Goal: Task Accomplishment & Management: Manage account settings

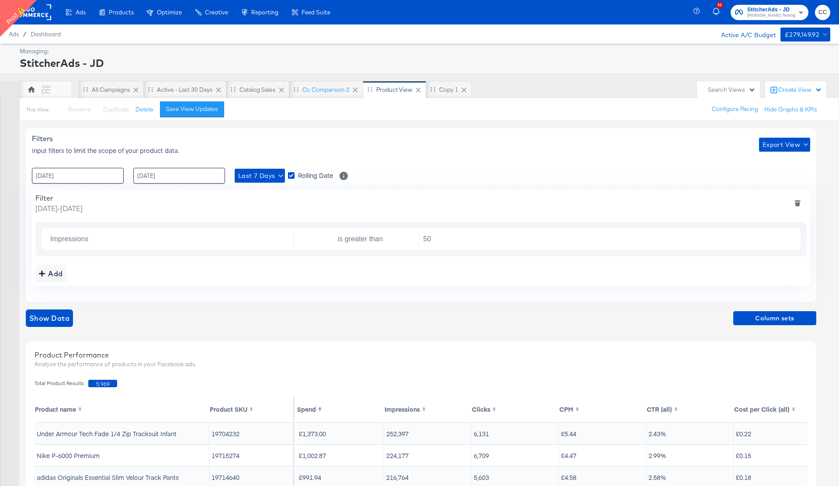
click at [178, 64] on div "StitcherAds - JD" at bounding box center [424, 62] width 808 height 15
click at [109, 177] on input "[DATE]" at bounding box center [78, 176] width 92 height 16
click at [131, 194] on span "›" at bounding box center [132, 193] width 14 height 13
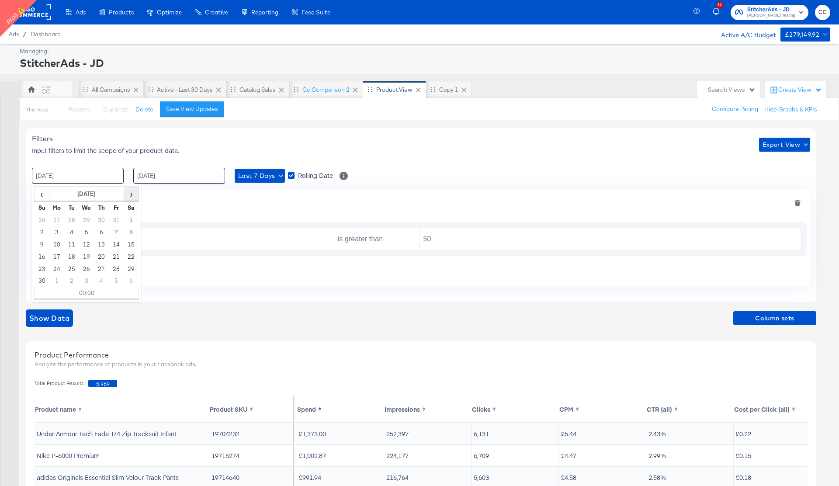
click at [131, 194] on span "›" at bounding box center [132, 193] width 14 height 13
click at [133, 194] on span "›" at bounding box center [132, 193] width 14 height 13
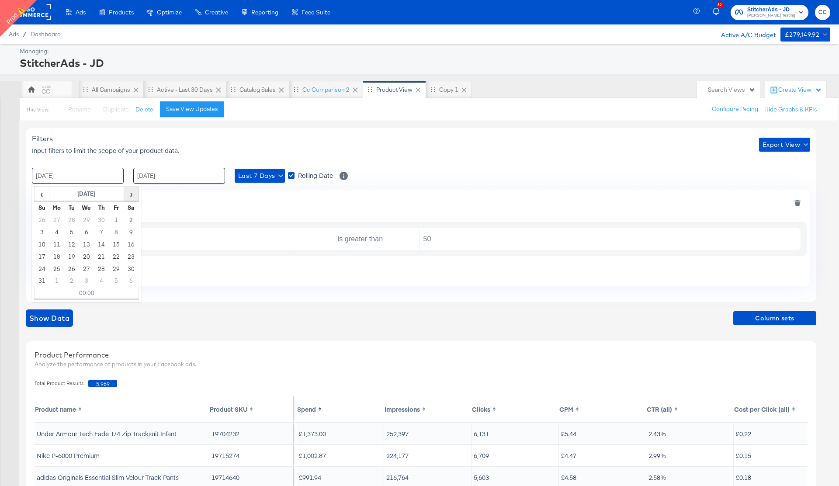
click at [133, 194] on span "›" at bounding box center [132, 193] width 14 height 13
click at [42, 197] on span "‹" at bounding box center [42, 193] width 14 height 13
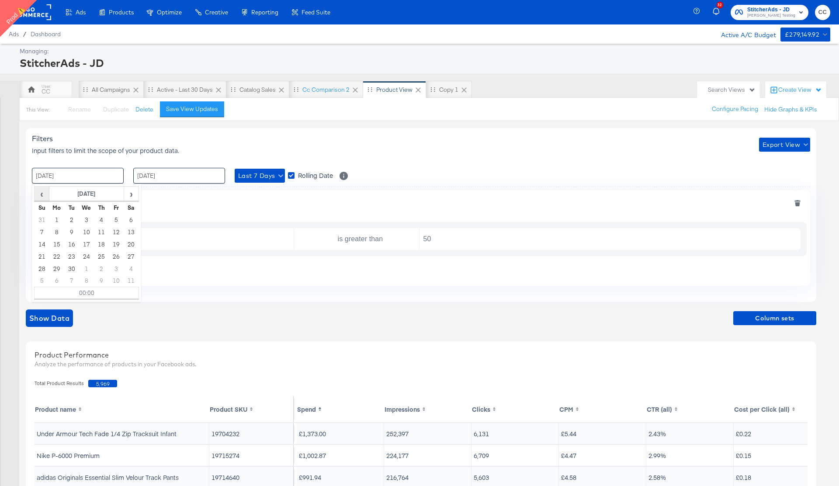
click at [42, 197] on span "‹" at bounding box center [42, 193] width 14 height 13
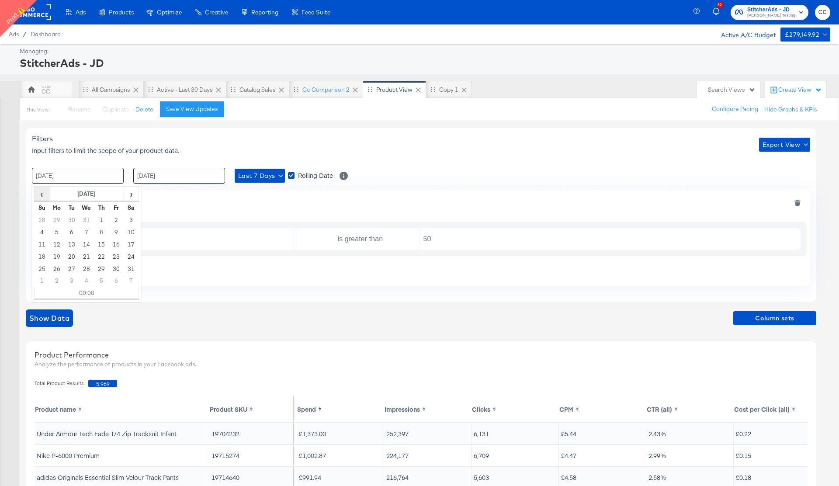
click at [42, 197] on span "‹" at bounding box center [42, 193] width 14 height 13
click at [71, 242] on td "16" at bounding box center [71, 244] width 15 height 12
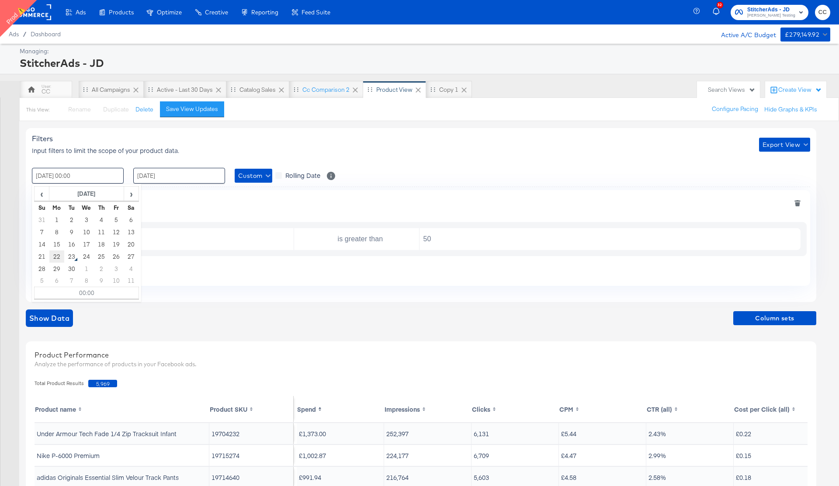
click at [60, 255] on td "22" at bounding box center [56, 256] width 15 height 12
click at [74, 242] on td "16" at bounding box center [71, 244] width 15 height 12
type input "[DATE] 00:00"
click at [174, 174] on input "[DATE]" at bounding box center [179, 176] width 92 height 16
click at [161, 256] on td "22" at bounding box center [158, 256] width 15 height 12
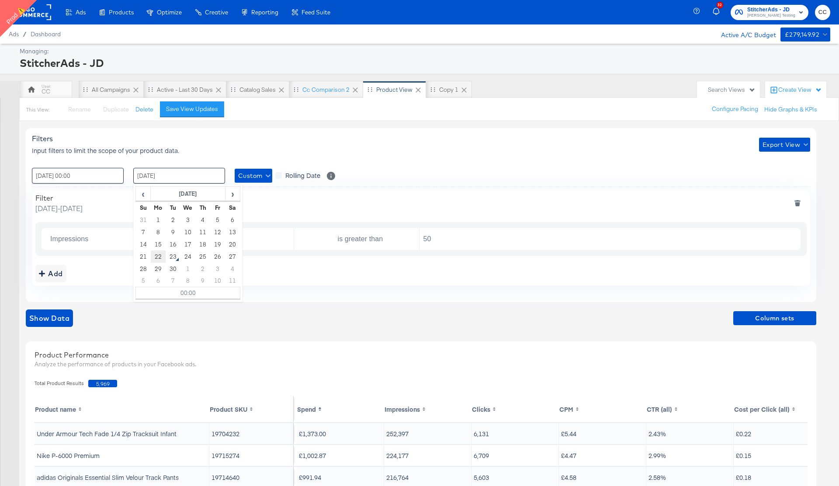
type input "[DATE] 00:00"
click at [440, 172] on div ": [DATE] 00:00 ‹ [DATE] › Su Mo Tu We Th Fr Sa 31 1 2 3 4 5 6 7 8 9 10 11 12 13…" at bounding box center [421, 176] width 778 height 16
click at [38, 320] on span "Show Data" at bounding box center [49, 318] width 40 height 12
click at [799, 205] on icon "deletefilters" at bounding box center [797, 204] width 5 height 4
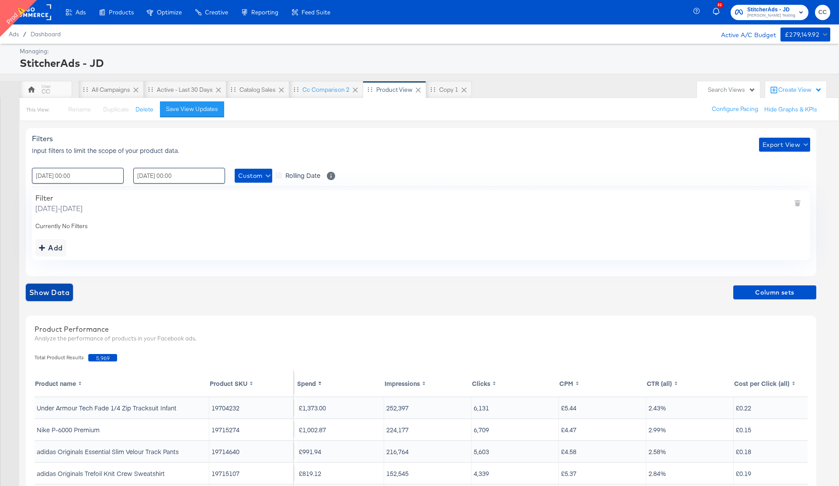
click at [59, 291] on span "Show Data" at bounding box center [49, 292] width 40 height 12
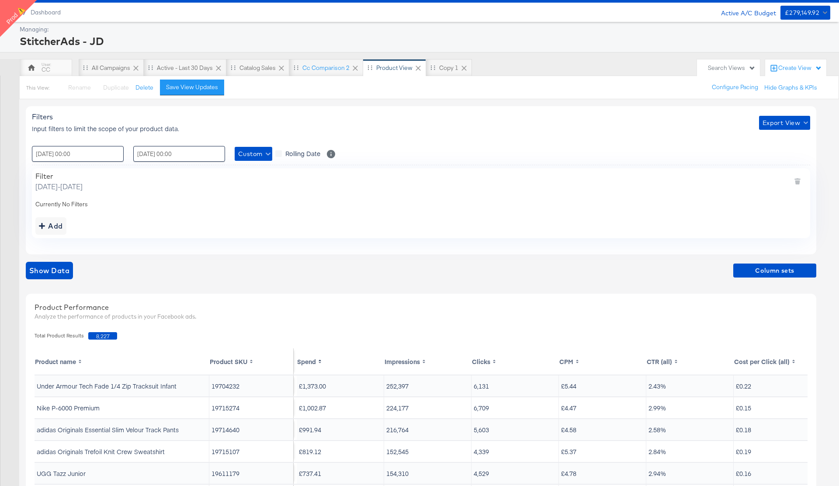
scroll to position [24, 0]
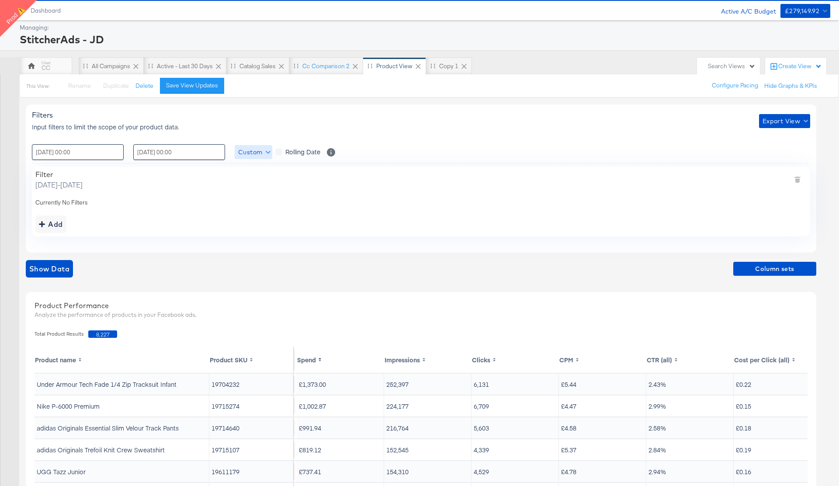
click at [270, 153] on icon "button" at bounding box center [268, 152] width 5 height 5
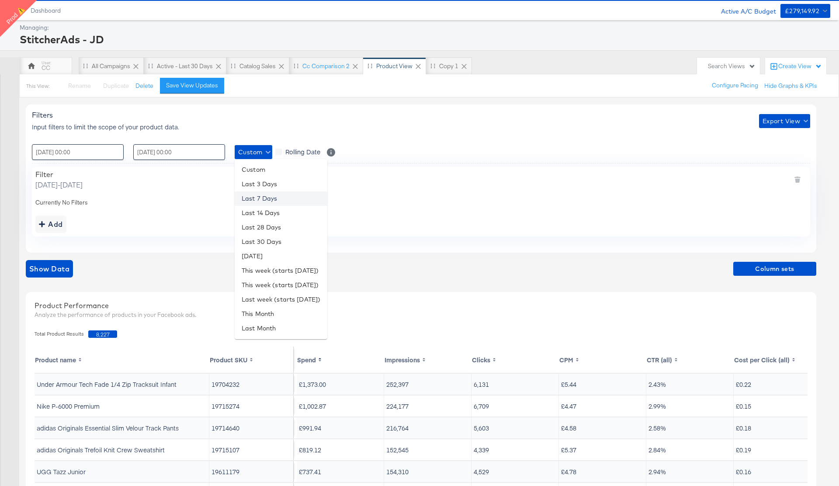
click at [267, 199] on li "Last 7 Days" at bounding box center [281, 198] width 93 height 14
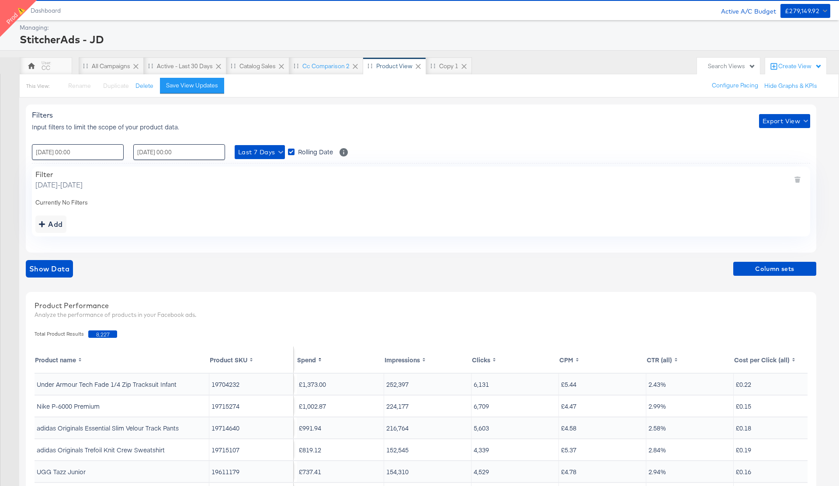
click at [424, 127] on div "Filters Input filters to limit the scope of your product data. Export View" at bounding box center [421, 121] width 778 height 21
click at [54, 268] on span "Show Data" at bounding box center [49, 269] width 40 height 12
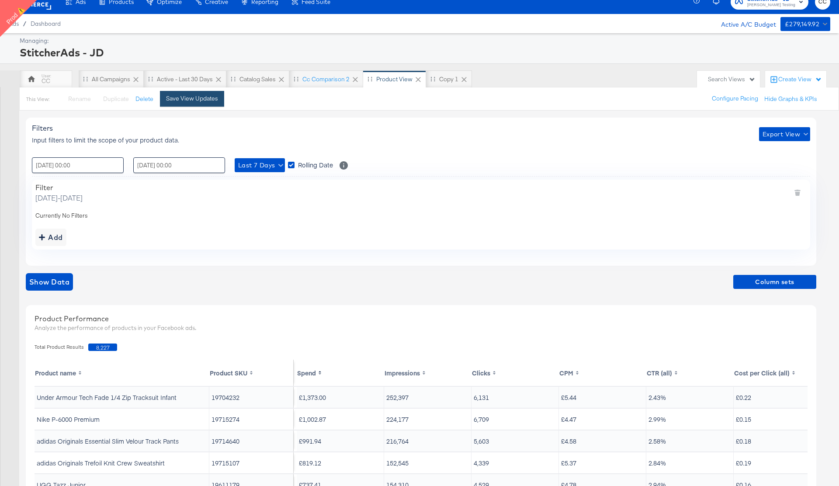
scroll to position [0, 0]
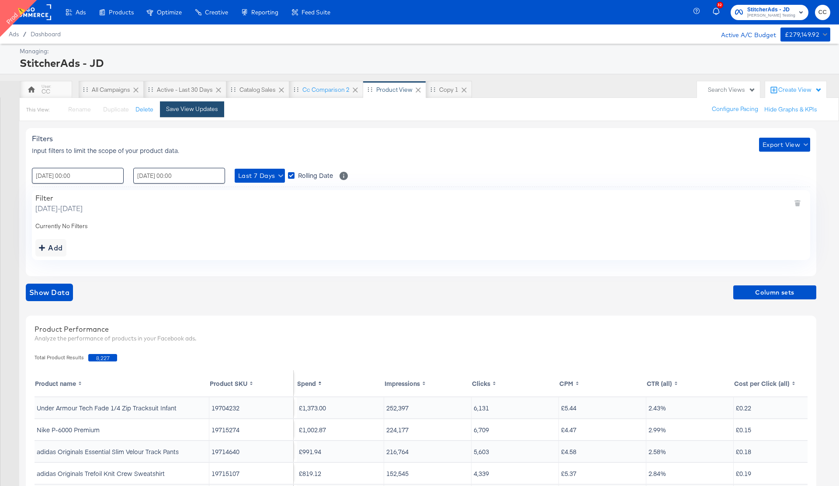
click at [188, 112] on div "Save View Updates" at bounding box center [192, 109] width 52 height 8
click at [50, 293] on span "Show Data" at bounding box center [49, 292] width 40 height 12
click at [82, 172] on input "[DATE]" at bounding box center [78, 176] width 92 height 16
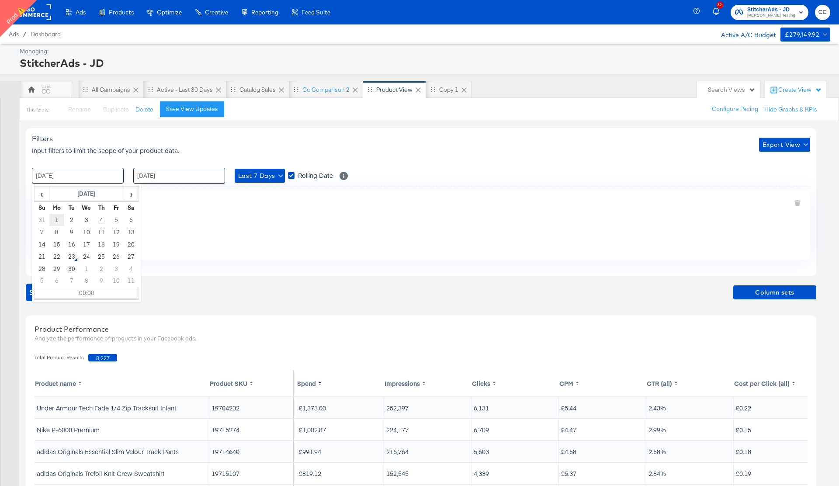
click at [55, 221] on td "1" at bounding box center [56, 220] width 15 height 12
click at [118, 219] on td "5" at bounding box center [116, 220] width 15 height 12
click at [257, 211] on div "Filter Friday, September 5 2025 - Monday, September 22 2025" at bounding box center [420, 204] width 771 height 20
click at [46, 293] on span "Show Data" at bounding box center [49, 292] width 40 height 12
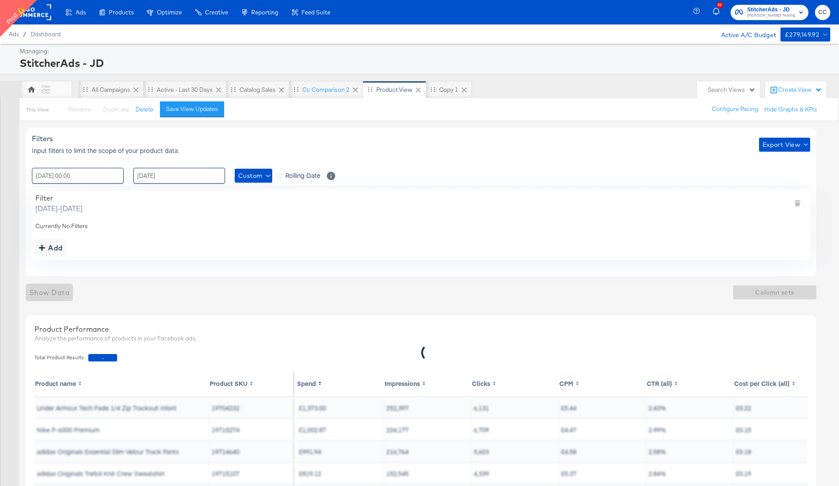
scroll to position [3, 0]
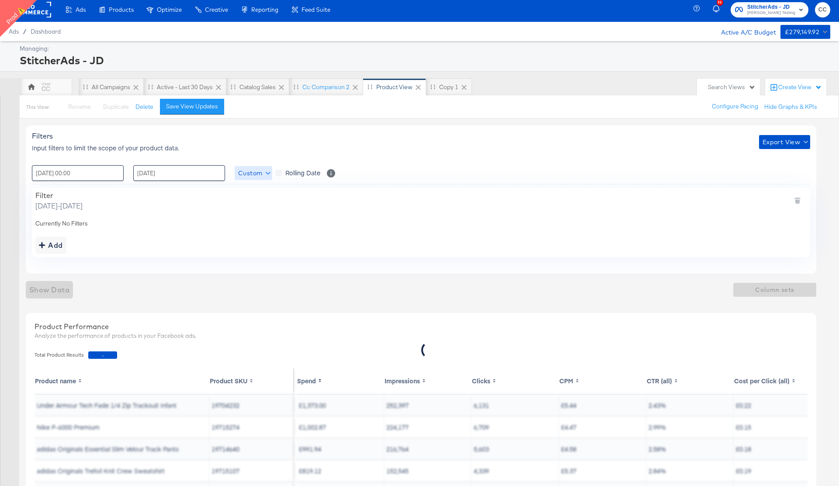
click at [259, 173] on span "Custom" at bounding box center [253, 173] width 31 height 11
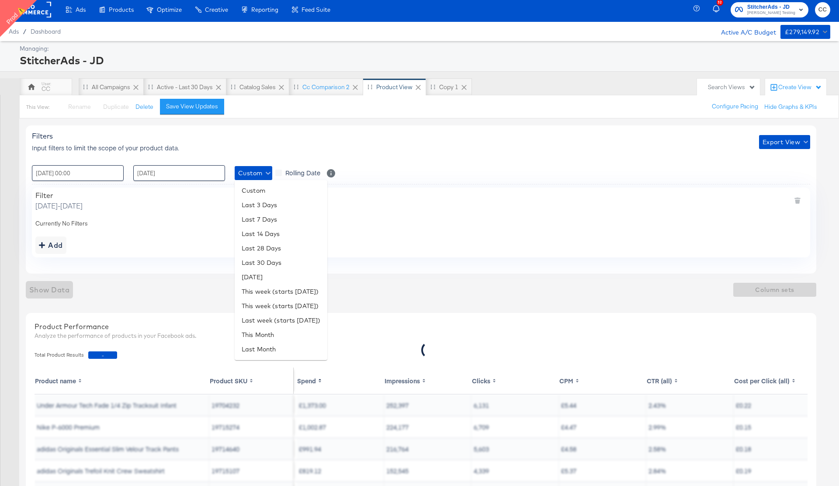
click at [179, 174] on div at bounding box center [419, 243] width 839 height 486
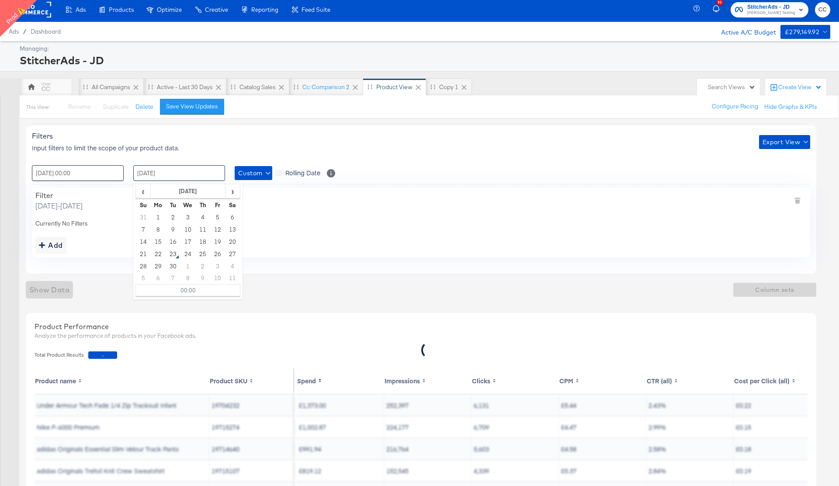
click at [174, 176] on input "22 / September / 2025" at bounding box center [179, 173] width 92 height 16
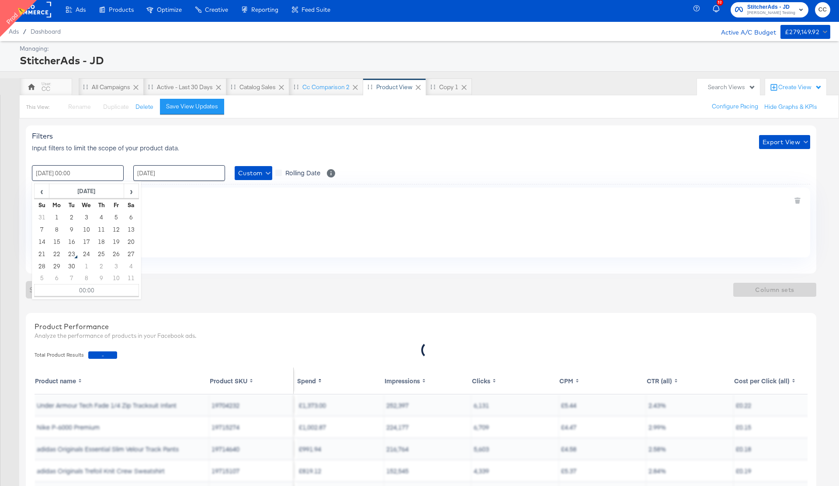
click at [80, 169] on input "05 / September / 2025 00:00" at bounding box center [78, 173] width 92 height 16
click at [56, 219] on td "1" at bounding box center [56, 217] width 15 height 12
type input "01 / September / 2025 00:00"
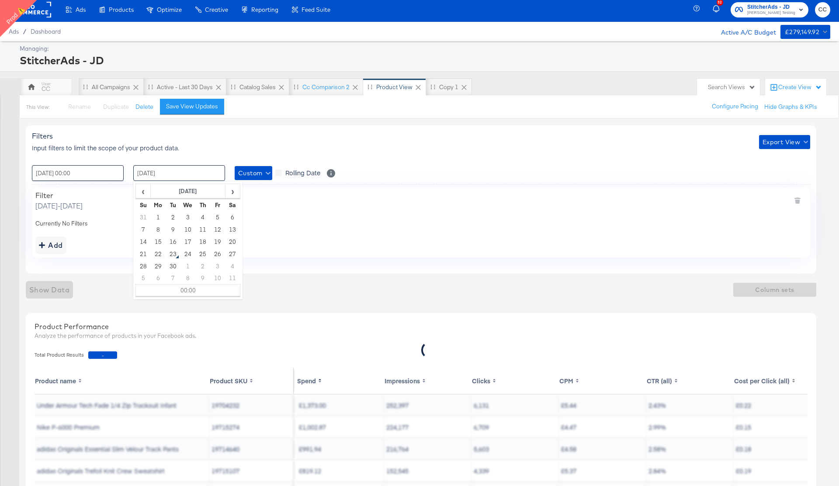
click at [182, 175] on input "22 / September / 2025" at bounding box center [179, 173] width 92 height 16
click at [218, 217] on td "5" at bounding box center [217, 217] width 15 height 12
type input "05 / September / 2025 00:00"
click at [446, 201] on div "Filter Monday, September 1 2025 - Friday, September 5 2025" at bounding box center [420, 201] width 771 height 20
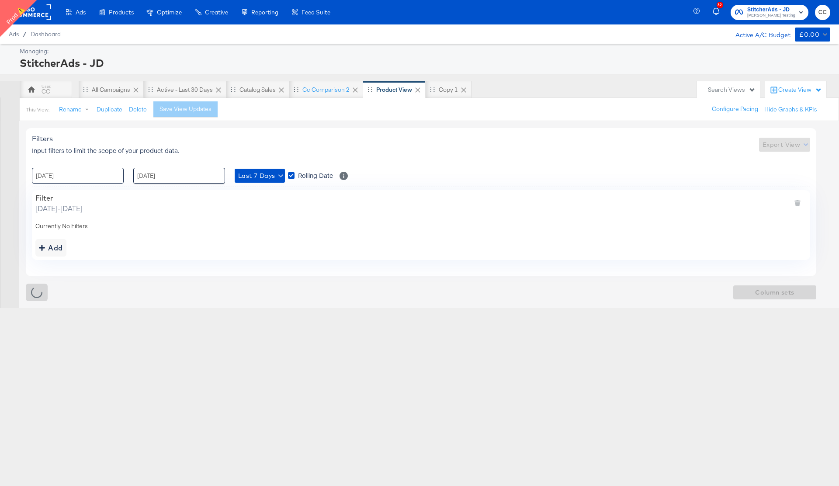
click at [72, 177] on input "16 / September / 2025" at bounding box center [78, 176] width 92 height 16
click at [58, 219] on td "1" at bounding box center [56, 220] width 15 height 12
type input "01 / September / 2025 00:00"
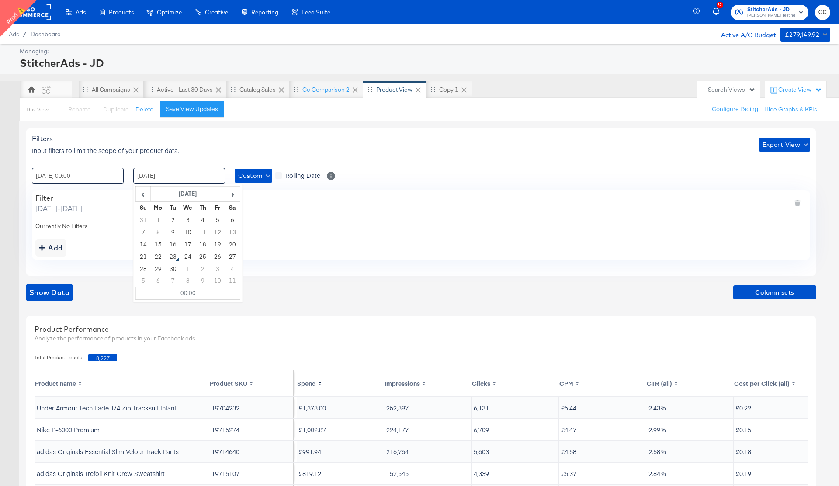
click at [189, 174] on input "22 / September / 2025" at bounding box center [179, 176] width 92 height 16
click at [218, 217] on td "5" at bounding box center [217, 220] width 15 height 12
type input "05 / September / 2025 00:00"
click at [55, 289] on span "Show Data" at bounding box center [49, 292] width 40 height 12
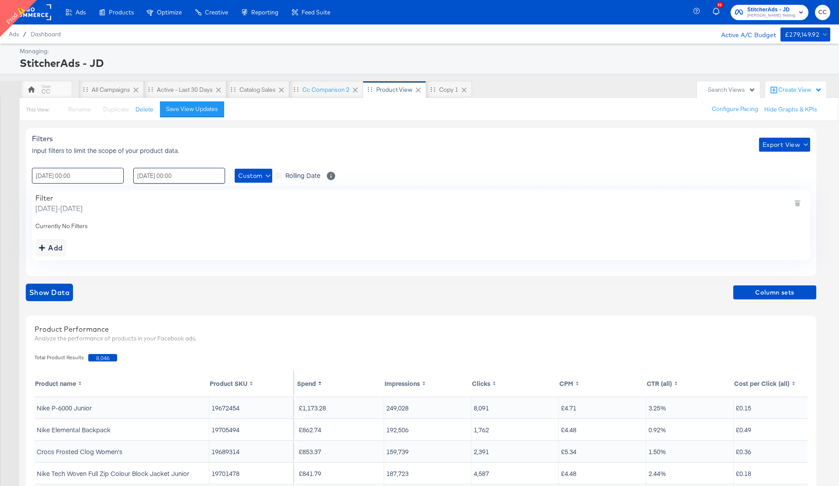
click at [68, 179] on input "01 / September / 2025 00:00" at bounding box center [78, 176] width 92 height 16
click at [40, 195] on span "‹" at bounding box center [42, 193] width 14 height 13
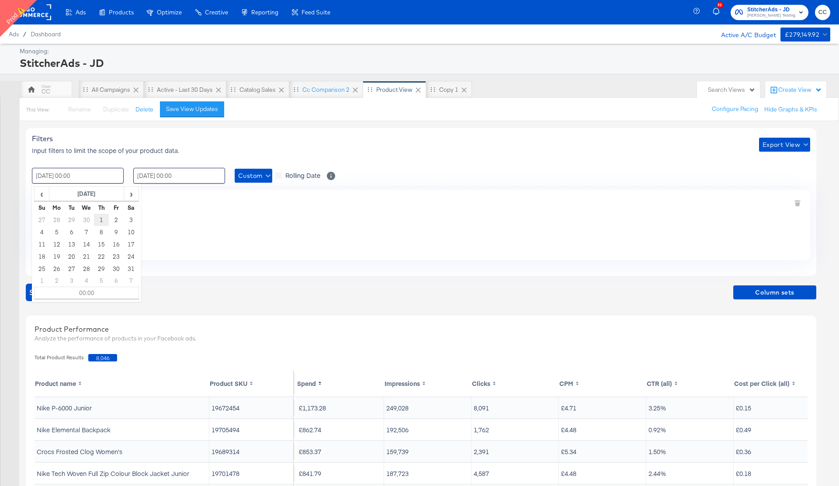
click at [104, 219] on td "1" at bounding box center [101, 220] width 15 height 12
click at [131, 221] on td "3" at bounding box center [131, 220] width 15 height 12
click at [102, 221] on td "1" at bounding box center [101, 220] width 15 height 12
type input "01 / May / 2025 00:00"
click at [172, 178] on input "05 / September / 2025 00:00" at bounding box center [179, 176] width 92 height 16
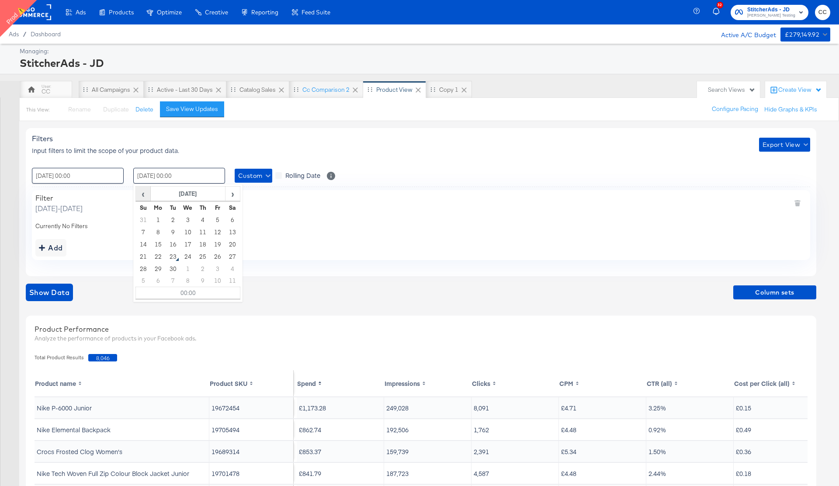
click at [143, 194] on span "‹" at bounding box center [143, 193] width 14 height 13
click at [231, 233] on td "10" at bounding box center [232, 232] width 15 height 12
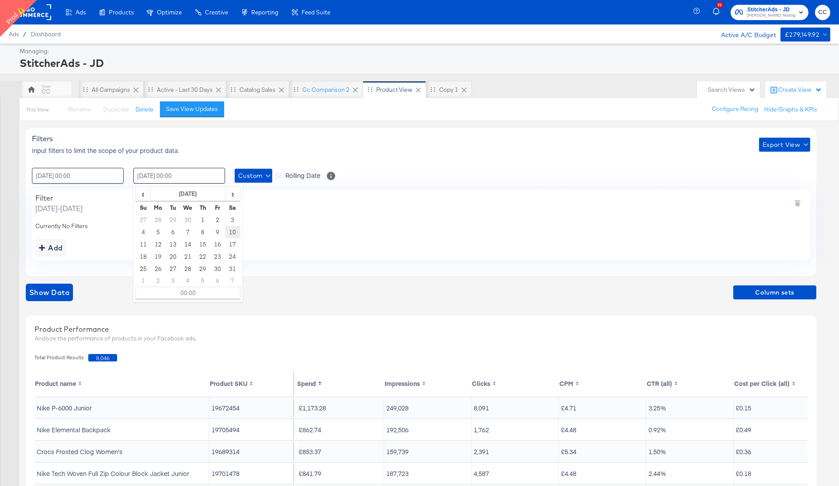
type input "10 / May / 2025 00:00"
click at [405, 154] on div "Filters Input filters to limit the scope of your product data. Export View" at bounding box center [421, 144] width 778 height 21
click at [49, 293] on span "Show Data" at bounding box center [49, 292] width 40 height 12
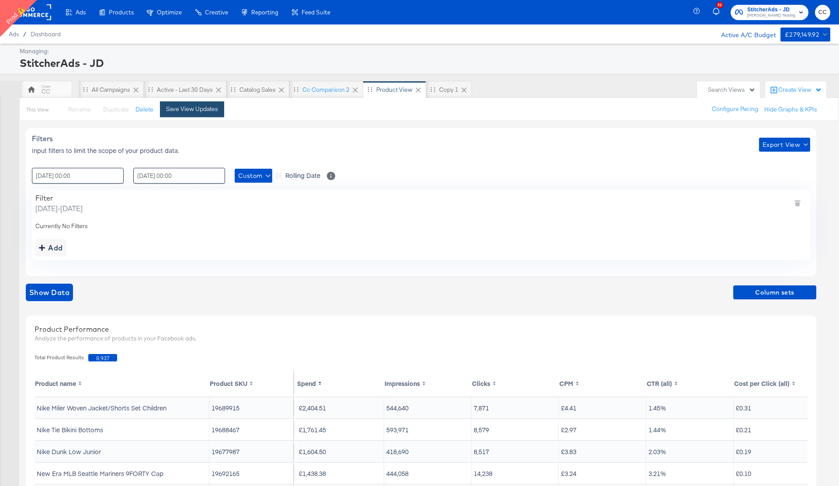
click at [191, 109] on div "Save View Updates" at bounding box center [192, 109] width 52 height 8
click at [322, 90] on div "cc comparison 2" at bounding box center [325, 90] width 47 height 8
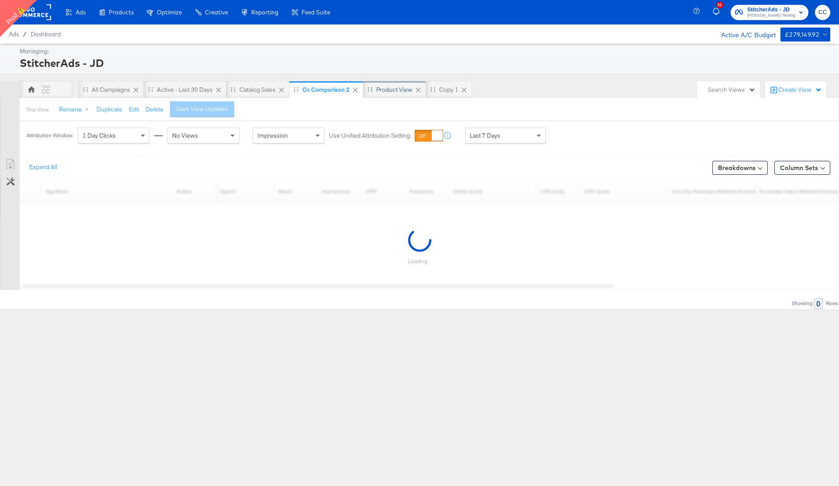
click at [397, 90] on div "Product View" at bounding box center [394, 90] width 36 height 8
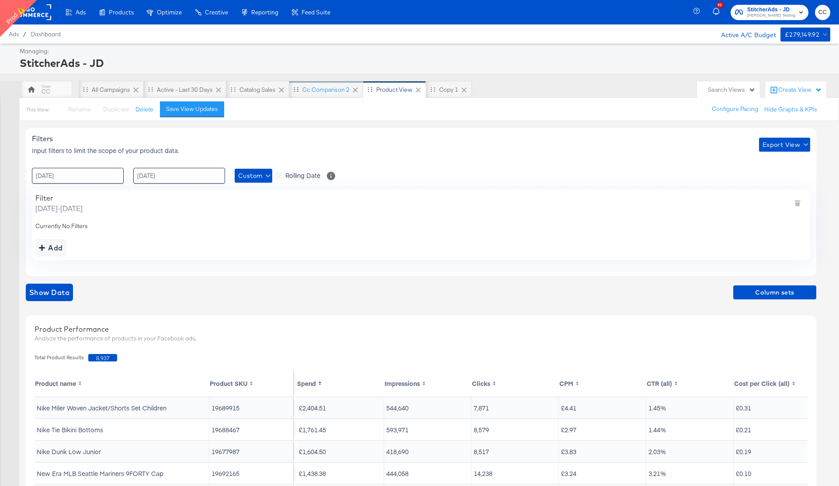
click at [325, 89] on div "cc comparison 2" at bounding box center [325, 90] width 47 height 8
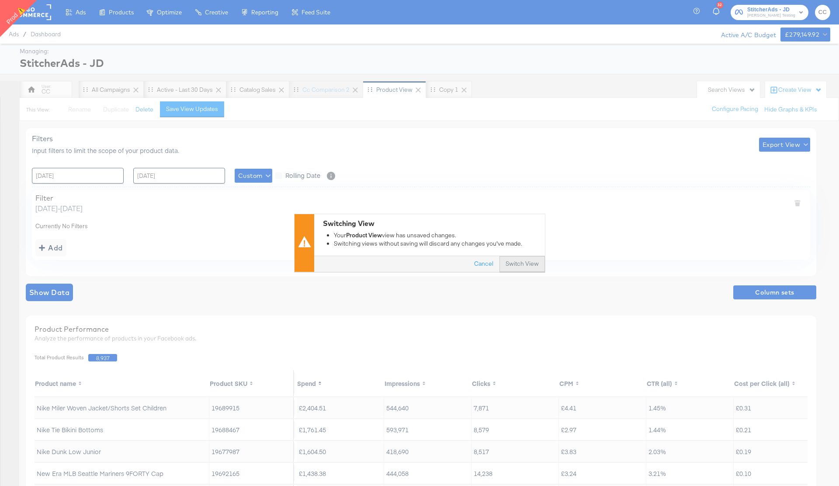
click at [521, 266] on button "Switch View" at bounding box center [521, 264] width 45 height 16
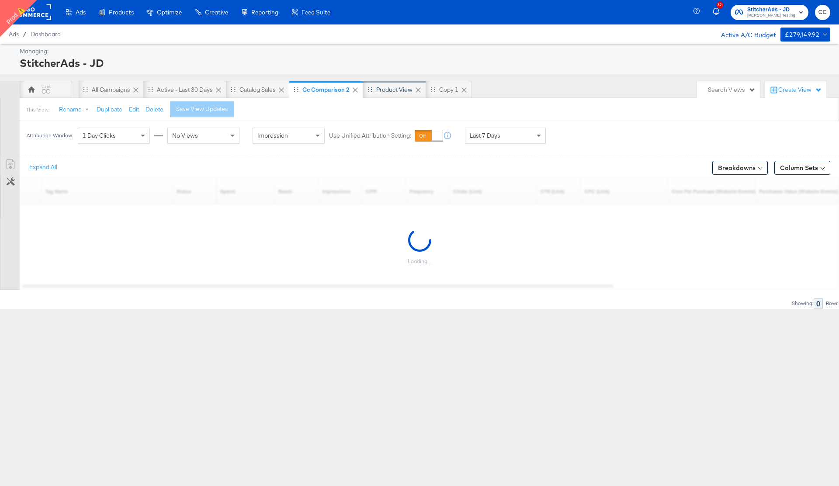
click at [400, 92] on div "Product View" at bounding box center [394, 90] width 36 height 8
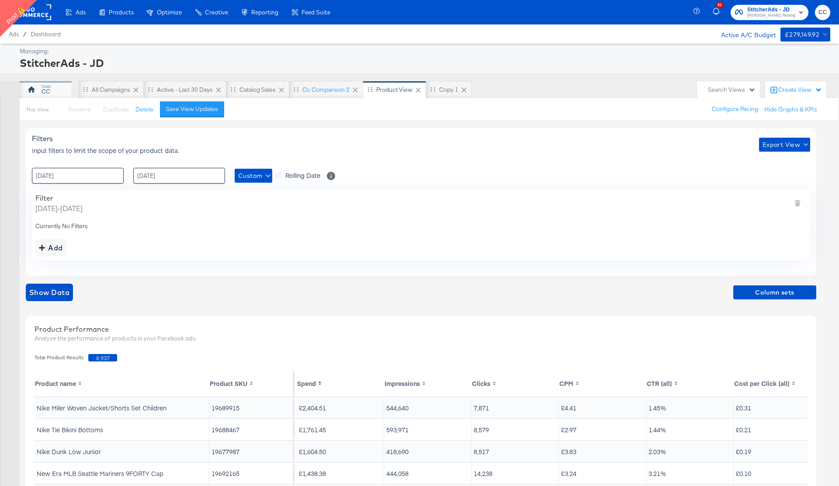
click at [47, 87] on div "CC" at bounding box center [46, 91] width 9 height 8
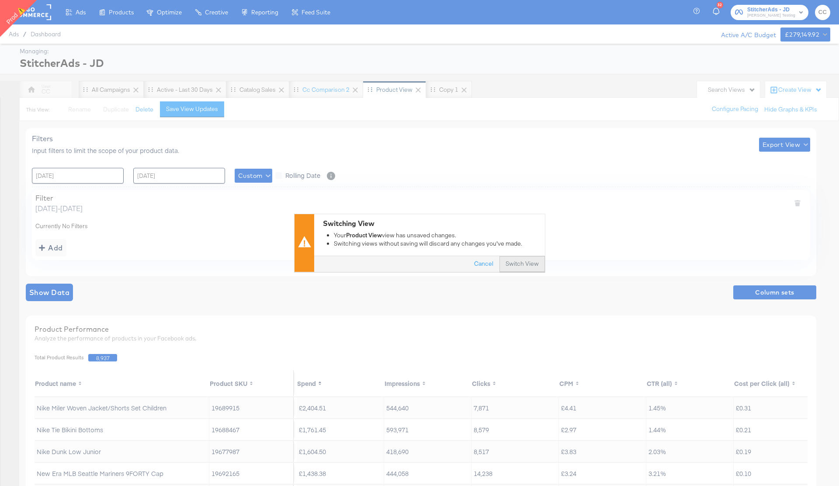
click at [514, 267] on button "Switch View" at bounding box center [521, 264] width 45 height 16
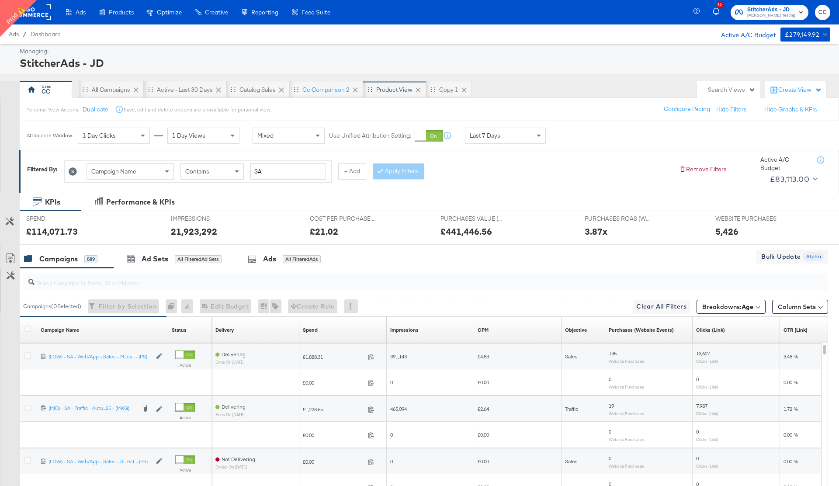
click at [397, 89] on div "Product View" at bounding box center [394, 90] width 36 height 8
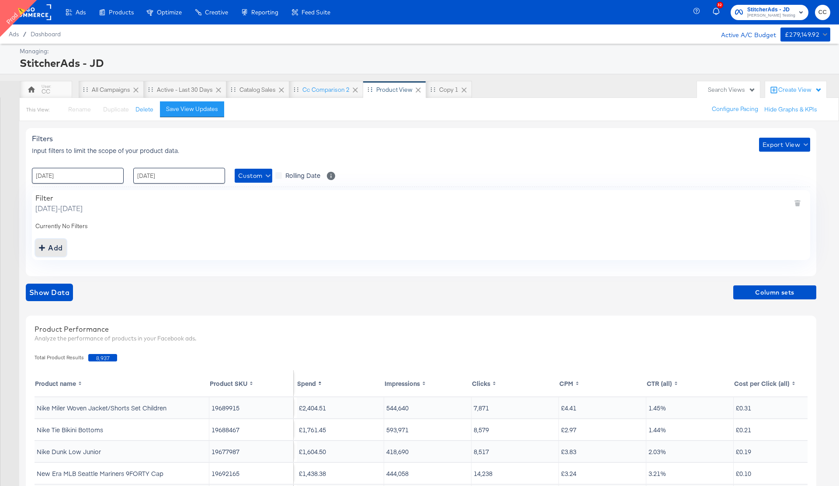
click at [56, 247] on div "Add" at bounding box center [51, 248] width 24 height 12
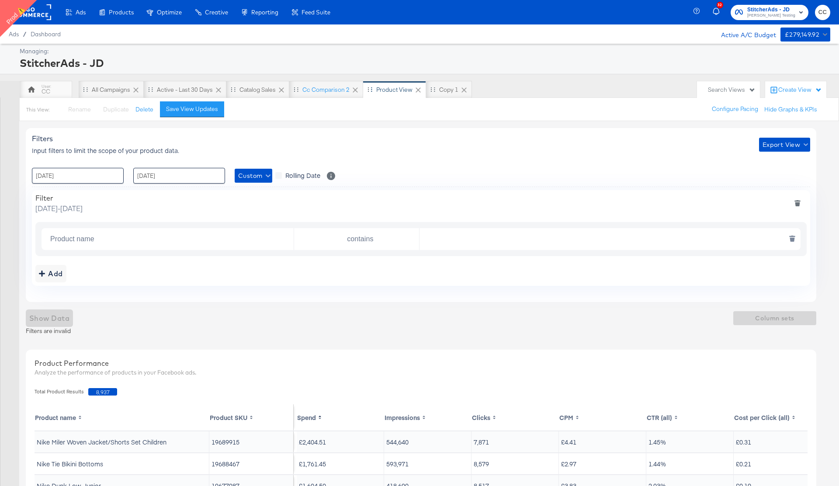
click at [139, 238] on input "Product name" at bounding box center [170, 239] width 247 height 18
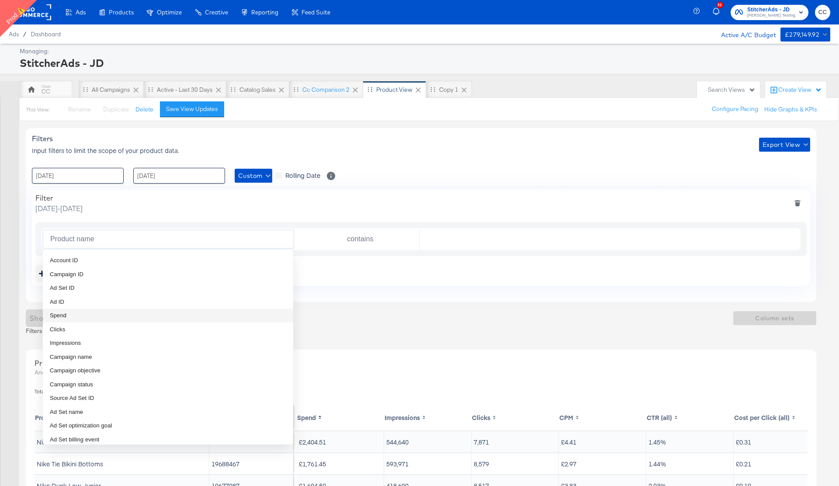
click at [89, 311] on li "Spend" at bounding box center [168, 315] width 250 height 14
type input "Spend"
type input "is greater than"
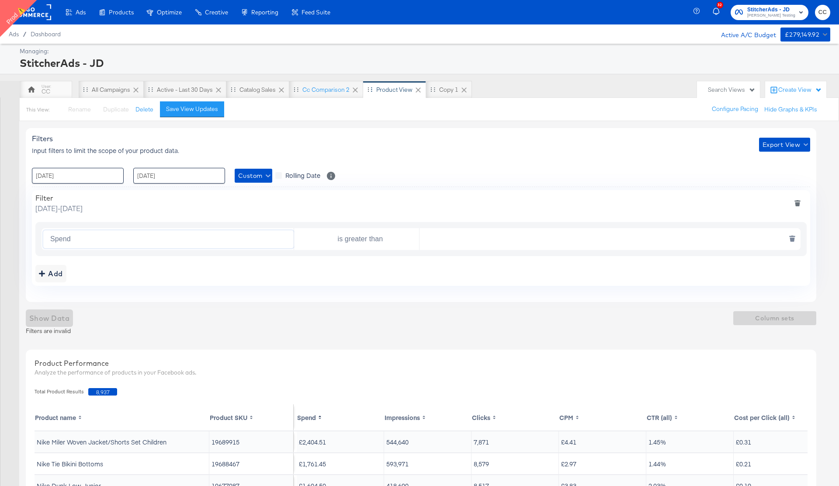
click at [456, 243] on input "text" at bounding box center [607, 239] width 377 height 18
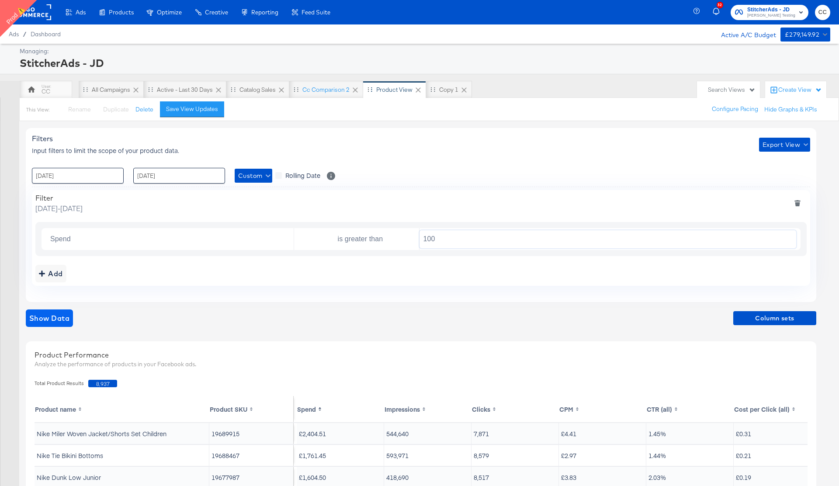
type input "100"
click at [56, 318] on span "Show Data" at bounding box center [49, 318] width 40 height 12
click at [200, 108] on div "Save View Updates" at bounding box center [192, 109] width 52 height 8
click at [53, 92] on div "CC" at bounding box center [46, 89] width 52 height 17
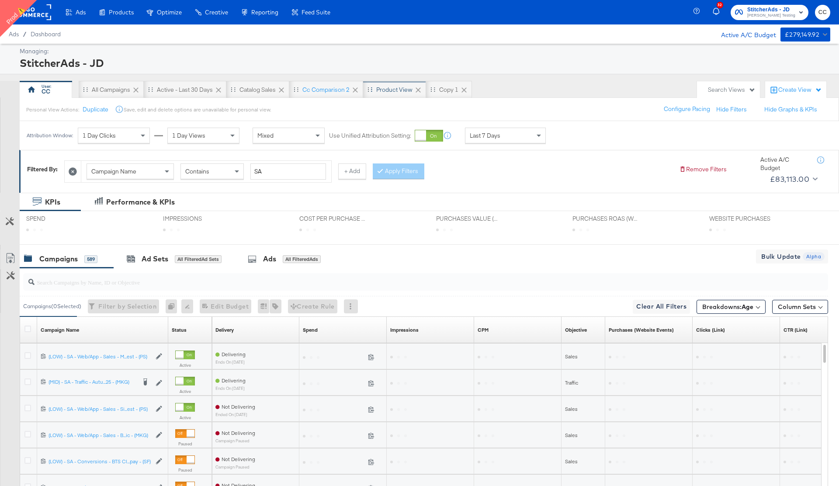
click at [396, 88] on div "Product View" at bounding box center [394, 90] width 36 height 8
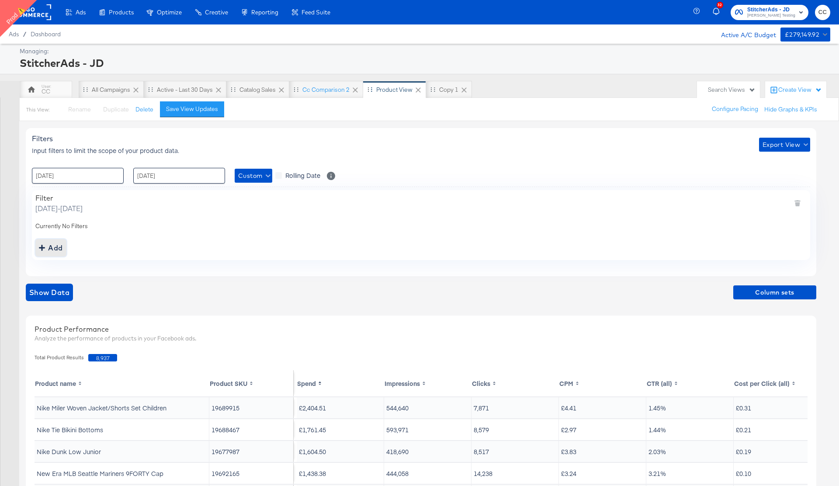
click at [52, 249] on div "Add" at bounding box center [51, 248] width 24 height 12
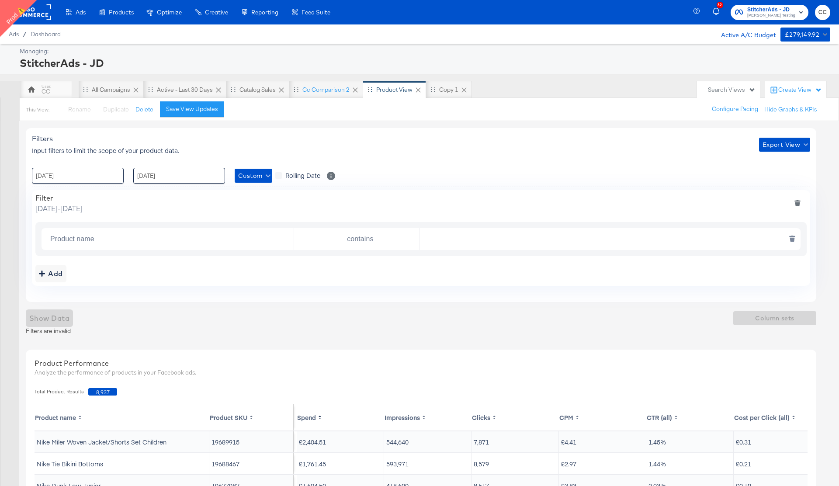
click at [135, 243] on input "Product name" at bounding box center [170, 239] width 247 height 18
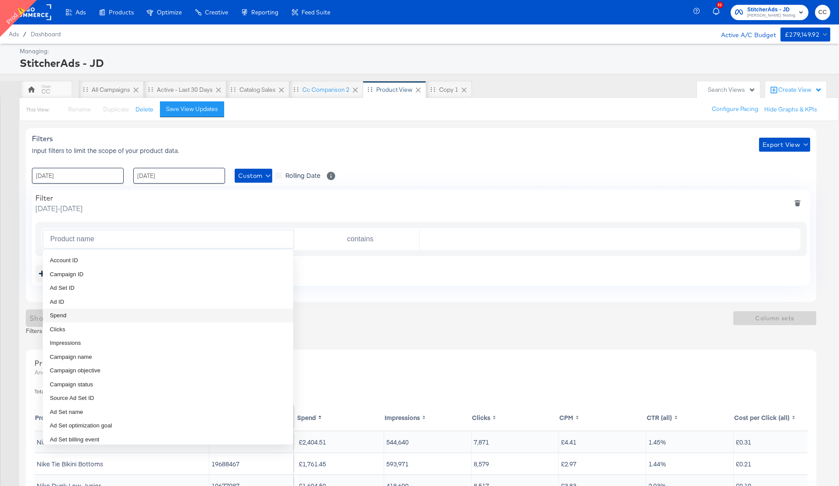
click at [86, 318] on li "Spend" at bounding box center [168, 315] width 250 height 14
type input "Spend"
type input "is greater than"
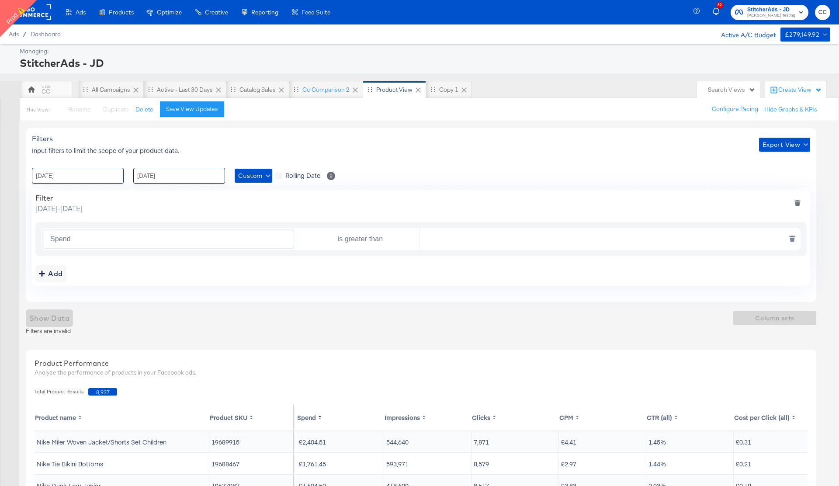
click at [488, 240] on input "text" at bounding box center [607, 239] width 377 height 18
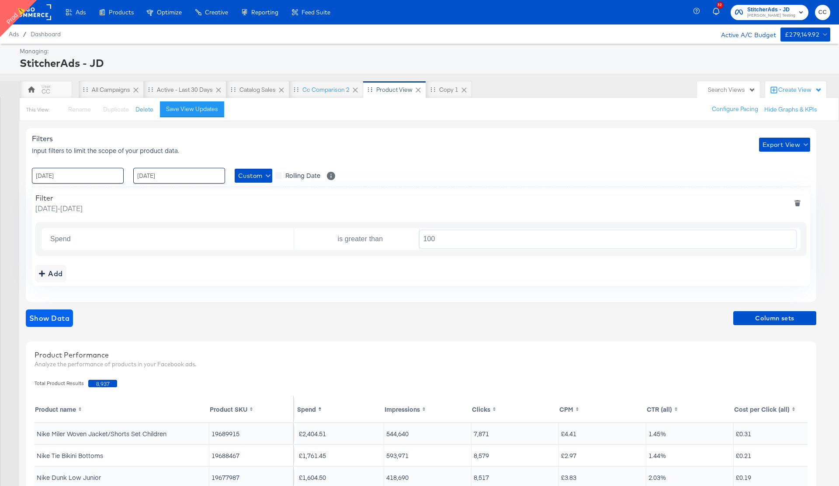
type input "100"
click at [44, 317] on span "Show Data" at bounding box center [49, 318] width 40 height 12
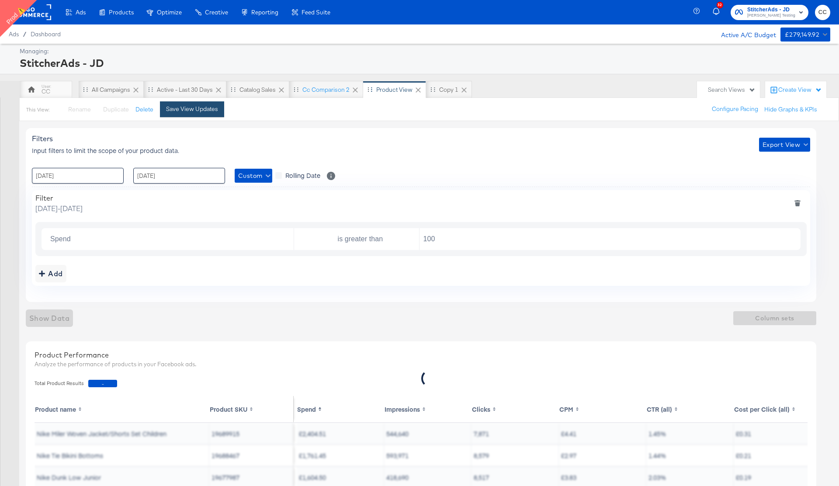
click at [198, 107] on div "Save View Updates" at bounding box center [192, 109] width 52 height 8
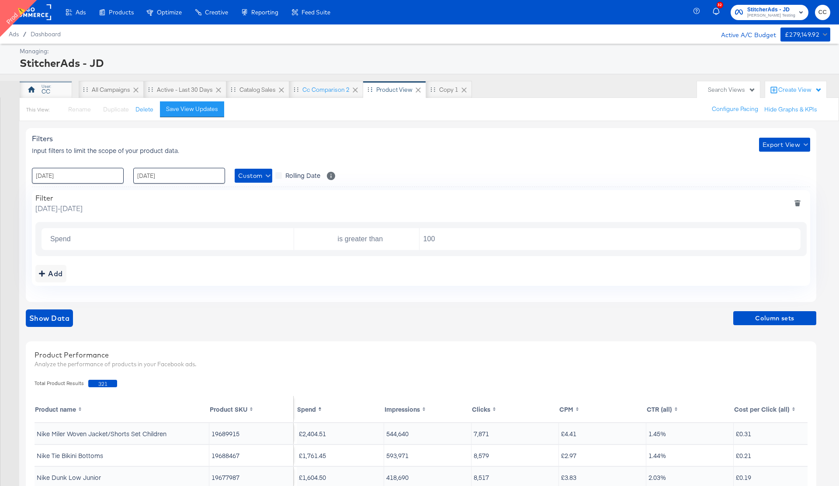
click at [34, 86] on icon at bounding box center [31, 89] width 9 height 9
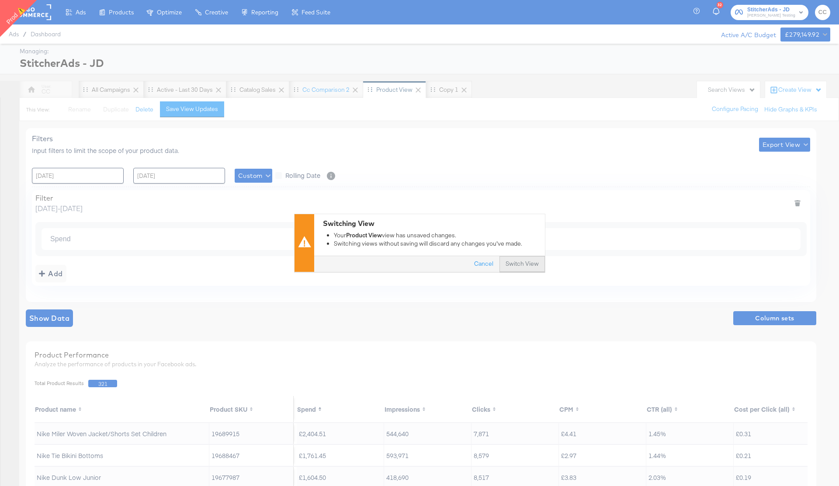
click at [520, 264] on button "Switch View" at bounding box center [521, 264] width 45 height 16
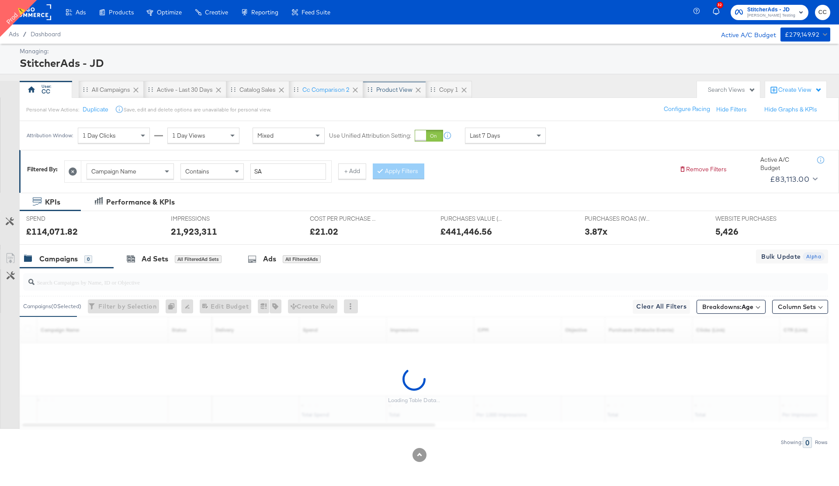
click at [394, 89] on div "Product View" at bounding box center [394, 90] width 36 height 8
